Goal: Find specific page/section: Find specific page/section

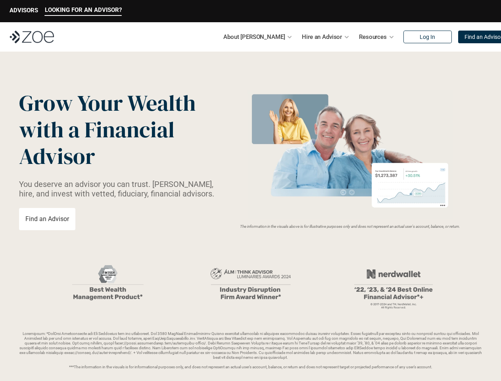
click at [250, 190] on img at bounding box center [349, 154] width 211 height 129
click at [83, 11] on p "LOOKING FOR AN ADVISOR?" at bounding box center [83, 9] width 77 height 7
click at [24, 11] on p "ADVISORS" at bounding box center [24, 10] width 29 height 7
